Goal: Task Accomplishment & Management: Complete application form

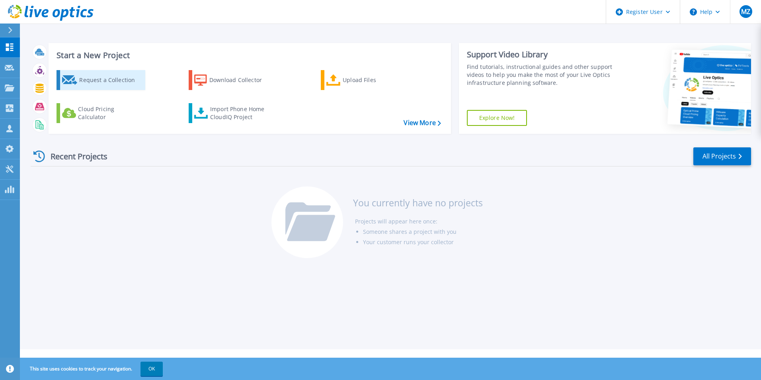
click at [96, 78] on div "Request a Collection" at bounding box center [111, 80] width 64 height 16
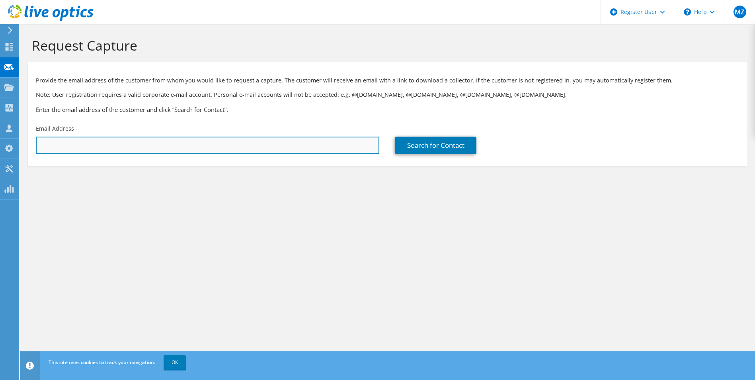
click at [92, 143] on input "text" at bounding box center [207, 145] width 343 height 18
drag, startPoint x: 93, startPoint y: 141, endPoint x: 91, endPoint y: 149, distance: 8.3
click at [93, 141] on input "text" at bounding box center [207, 145] width 343 height 18
paste input "[EMAIL_ADDRESS][DOMAIN_NAME]"
type input "rpetersen@sjra.net"
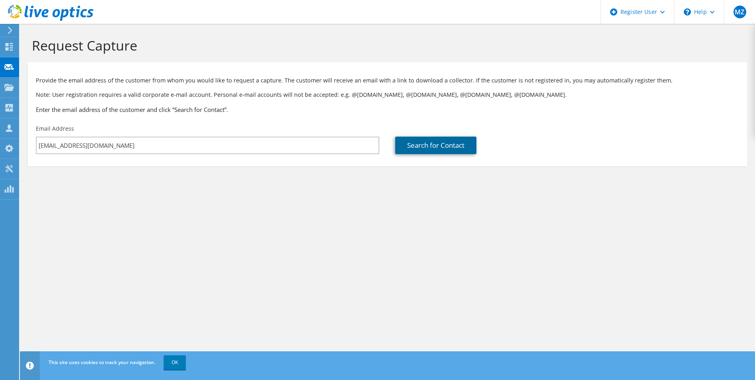
click at [423, 153] on link "Search for Contact" at bounding box center [435, 145] width 81 height 18
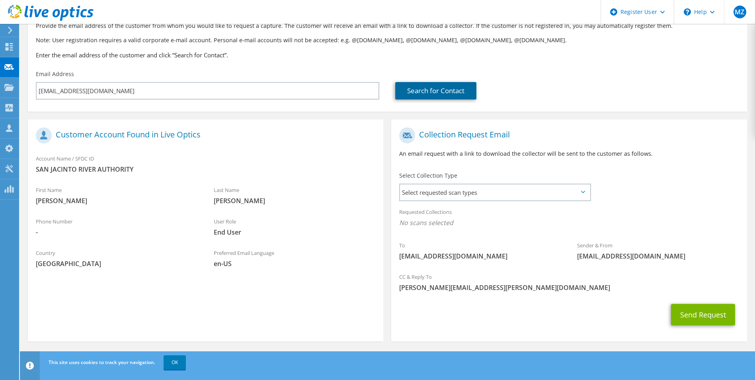
scroll to position [56, 0]
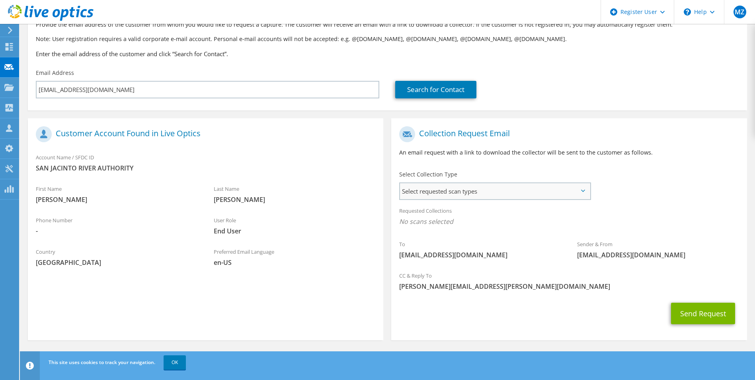
click at [477, 193] on span "Select requested scan types" at bounding box center [494, 191] width 189 height 16
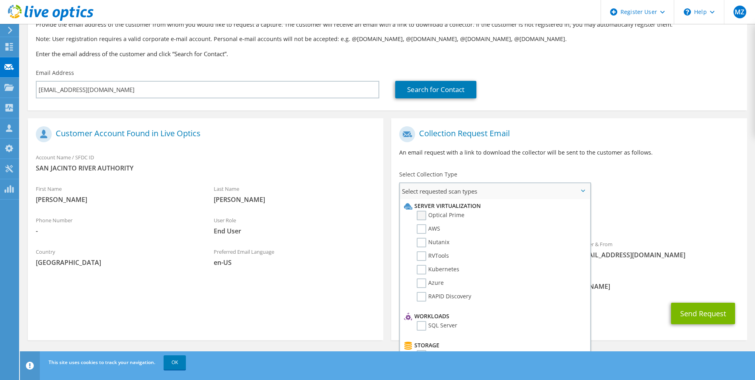
click at [446, 215] on label "Optical Prime" at bounding box center [441, 215] width 48 height 10
click at [0, 0] on input "Optical Prime" at bounding box center [0, 0] width 0 height 0
click at [663, 183] on div "To rpetersen@sjra.net Sender & From liveoptics@liveoptics.com" at bounding box center [568, 195] width 355 height 147
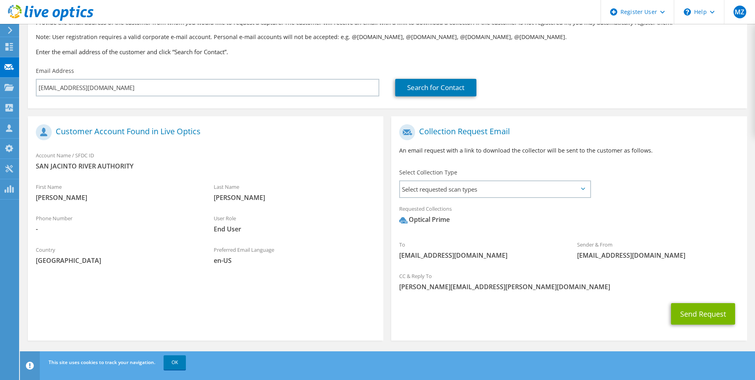
scroll to position [58, 0]
click at [692, 314] on button "Send Request" at bounding box center [703, 312] width 64 height 21
